Goal: Navigation & Orientation: Find specific page/section

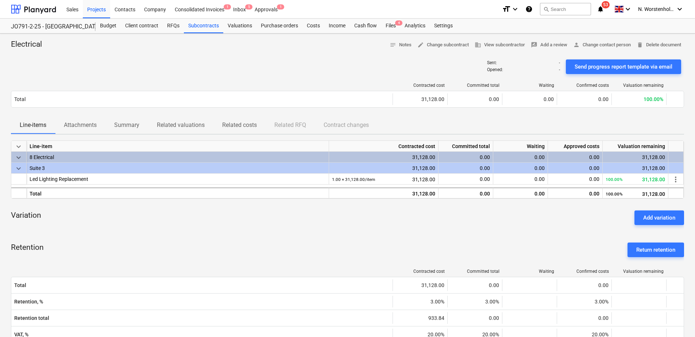
scroll to position [5, 0]
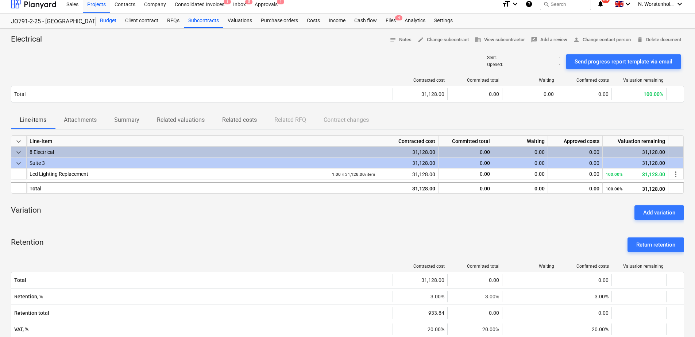
click at [108, 22] on div "Budget" at bounding box center [108, 21] width 25 height 15
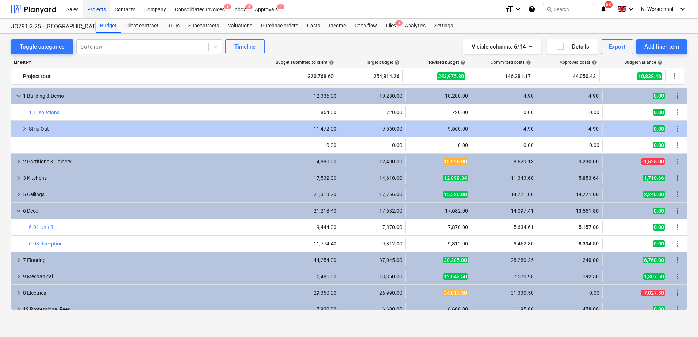
click at [96, 11] on div "Projects" at bounding box center [96, 9] width 27 height 19
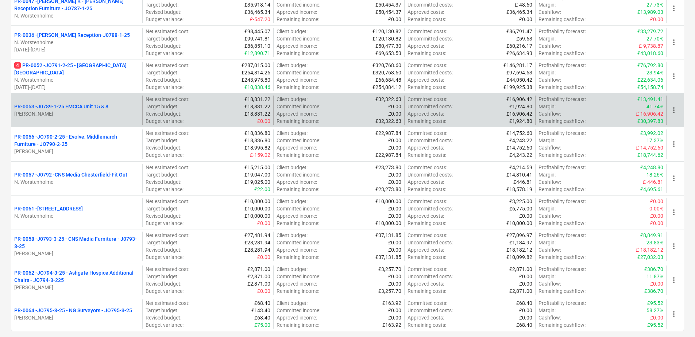
scroll to position [292, 0]
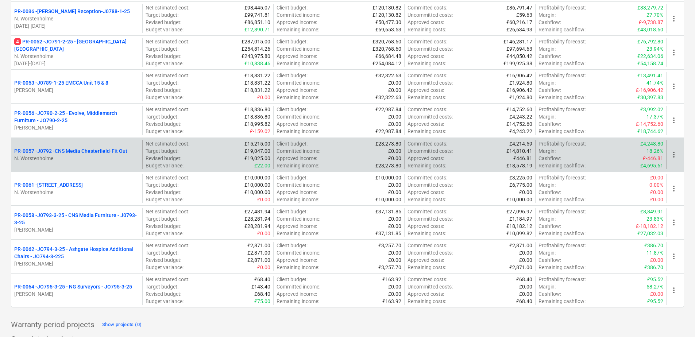
click at [72, 151] on p "PR-0057 - J0792 -CNS Media Chesterfield-Fit Out" at bounding box center [70, 150] width 113 height 7
